Goal: Task Accomplishment & Management: Manage account settings

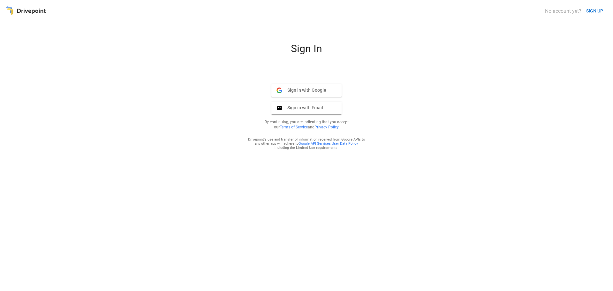
drag, startPoint x: 583, startPoint y: 0, endPoint x: 482, endPoint y: 64, distance: 119.4
click at [462, 94] on div "Sign In Sign in with Google Google Sign in with Email Email By continuing, you …" at bounding box center [306, 164] width 603 height 244
click at [14, 9] on div "No account yet? SIGN UP Sign In Sign in with Google Google Sign in with Email E…" at bounding box center [306, 145] width 613 height 291
click at [20, 9] on div at bounding box center [25, 11] width 41 height 12
click at [308, 103] on button "Sign in with Email Email" at bounding box center [306, 108] width 70 height 13
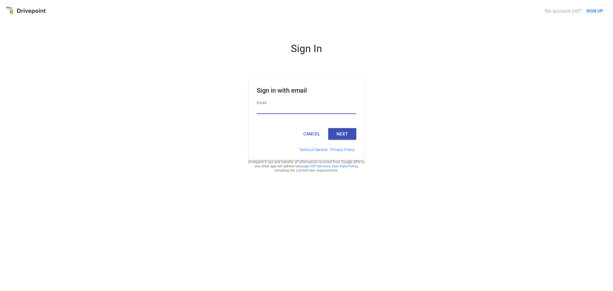
drag, startPoint x: 324, startPoint y: 109, endPoint x: 322, endPoint y: 106, distance: 4.1
click at [324, 109] on input "Email" at bounding box center [307, 110] width 100 height 8
type input "**********"
click at [335, 130] on button "Next" at bounding box center [342, 133] width 28 height 11
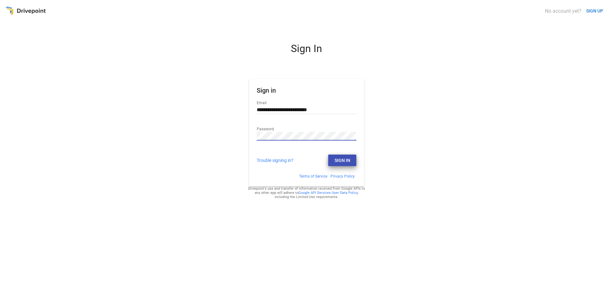
click at [347, 164] on button "Sign In" at bounding box center [342, 160] width 28 height 11
